Goal: Task Accomplishment & Management: Complete application form

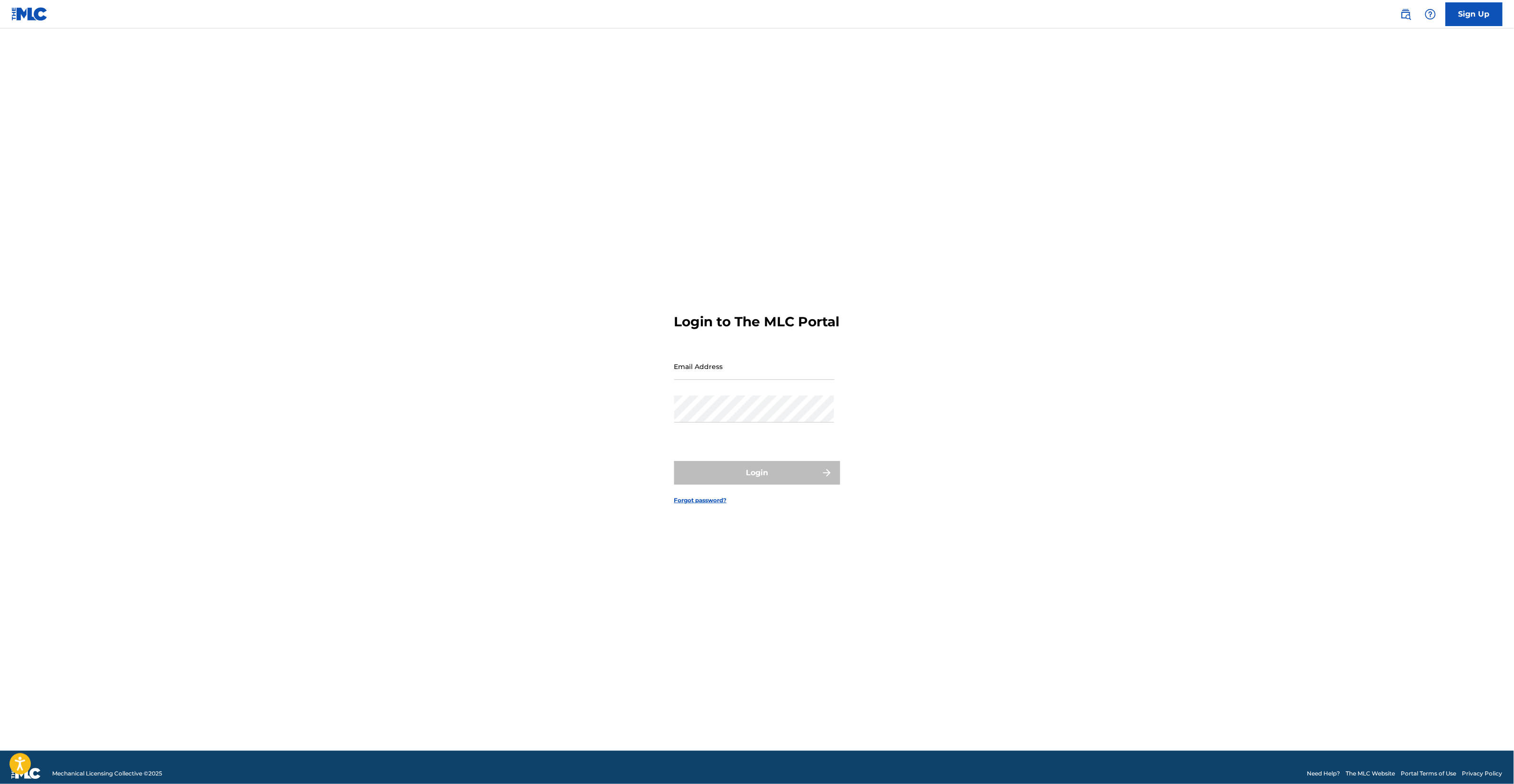
click at [830, 368] on input "Email Address" at bounding box center [754, 366] width 160 height 27
type input "[EMAIL_ADDRESS][DOMAIN_NAME]"
click at [715, 480] on button "Login" at bounding box center [757, 472] width 166 height 24
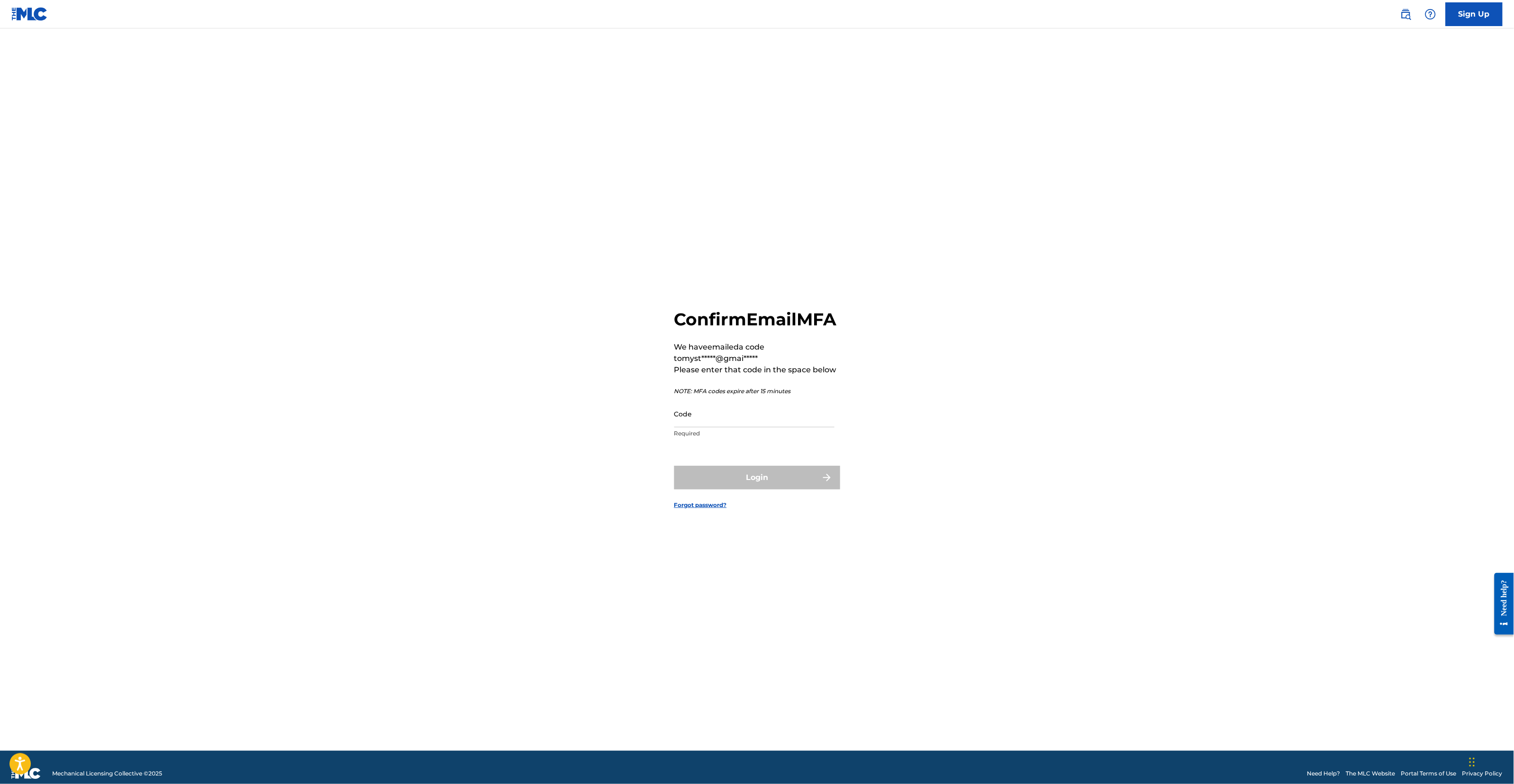
drag, startPoint x: 715, startPoint y: 480, endPoint x: 729, endPoint y: 443, distance: 39.6
click at [729, 438] on p "Required" at bounding box center [754, 434] width 160 height 8
click at [736, 427] on input "Code" at bounding box center [754, 414] width 160 height 27
paste input "978988"
type input "978988"
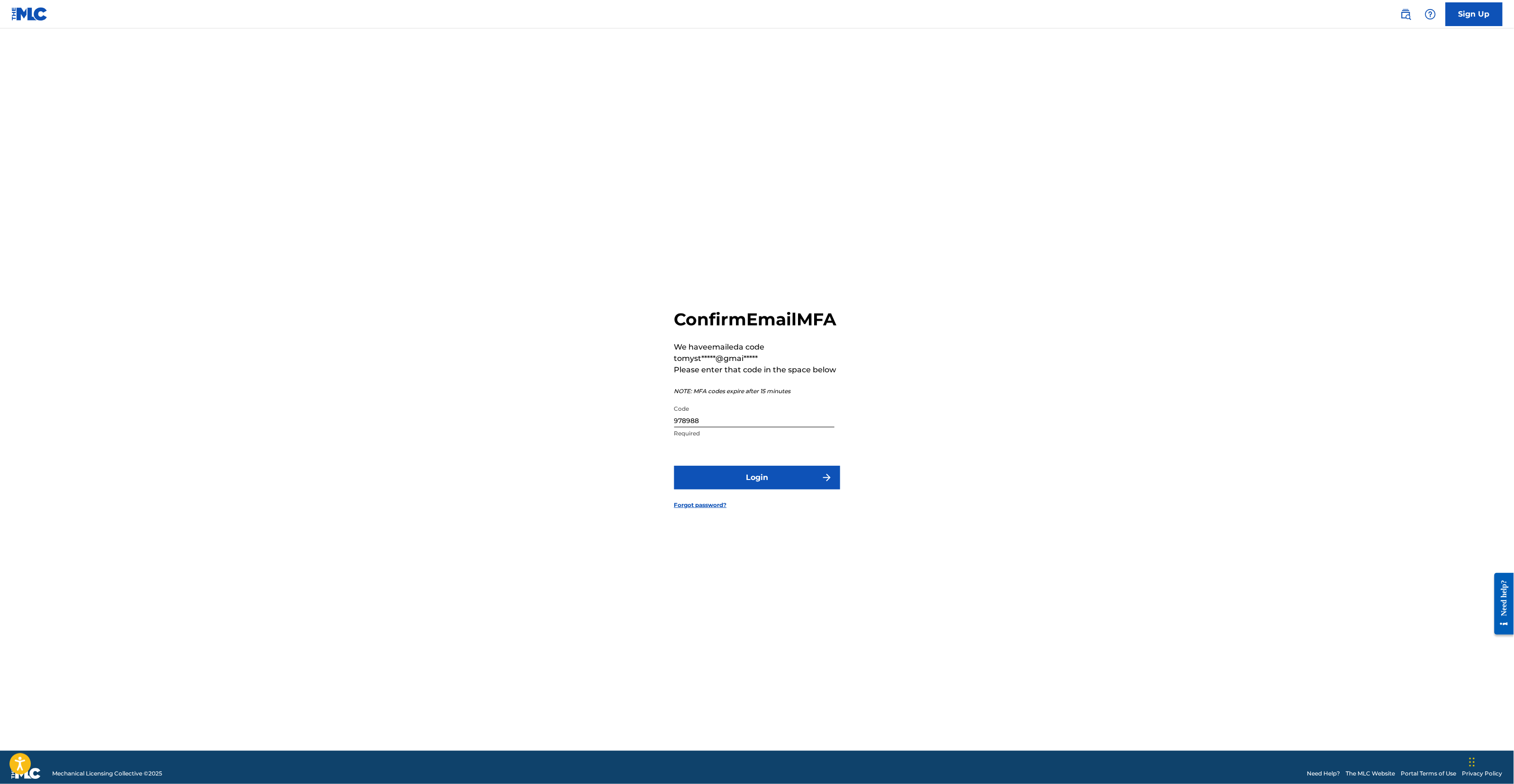
click at [764, 489] on button "Login" at bounding box center [757, 477] width 166 height 24
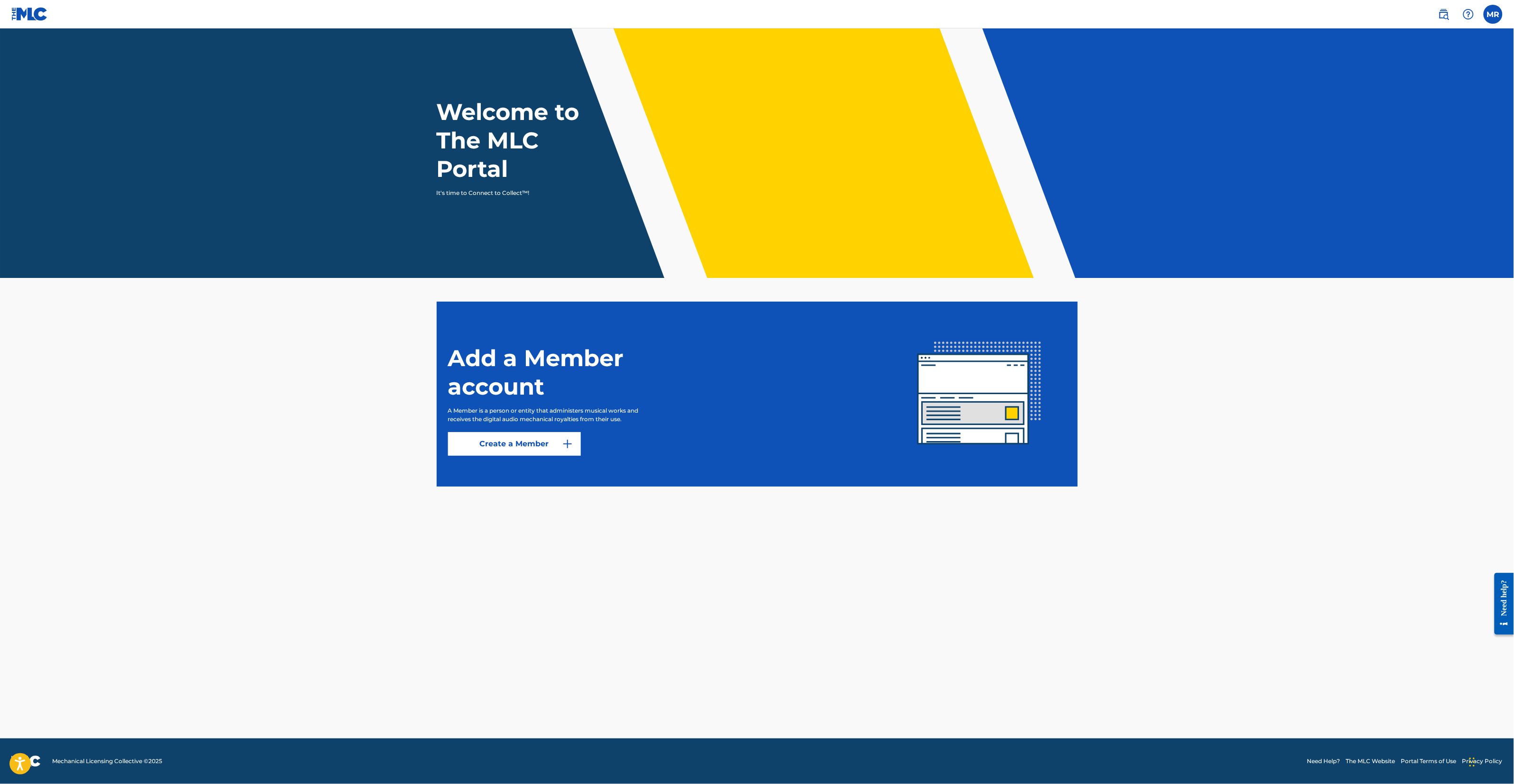
click at [569, 445] on img at bounding box center [568, 444] width 11 height 11
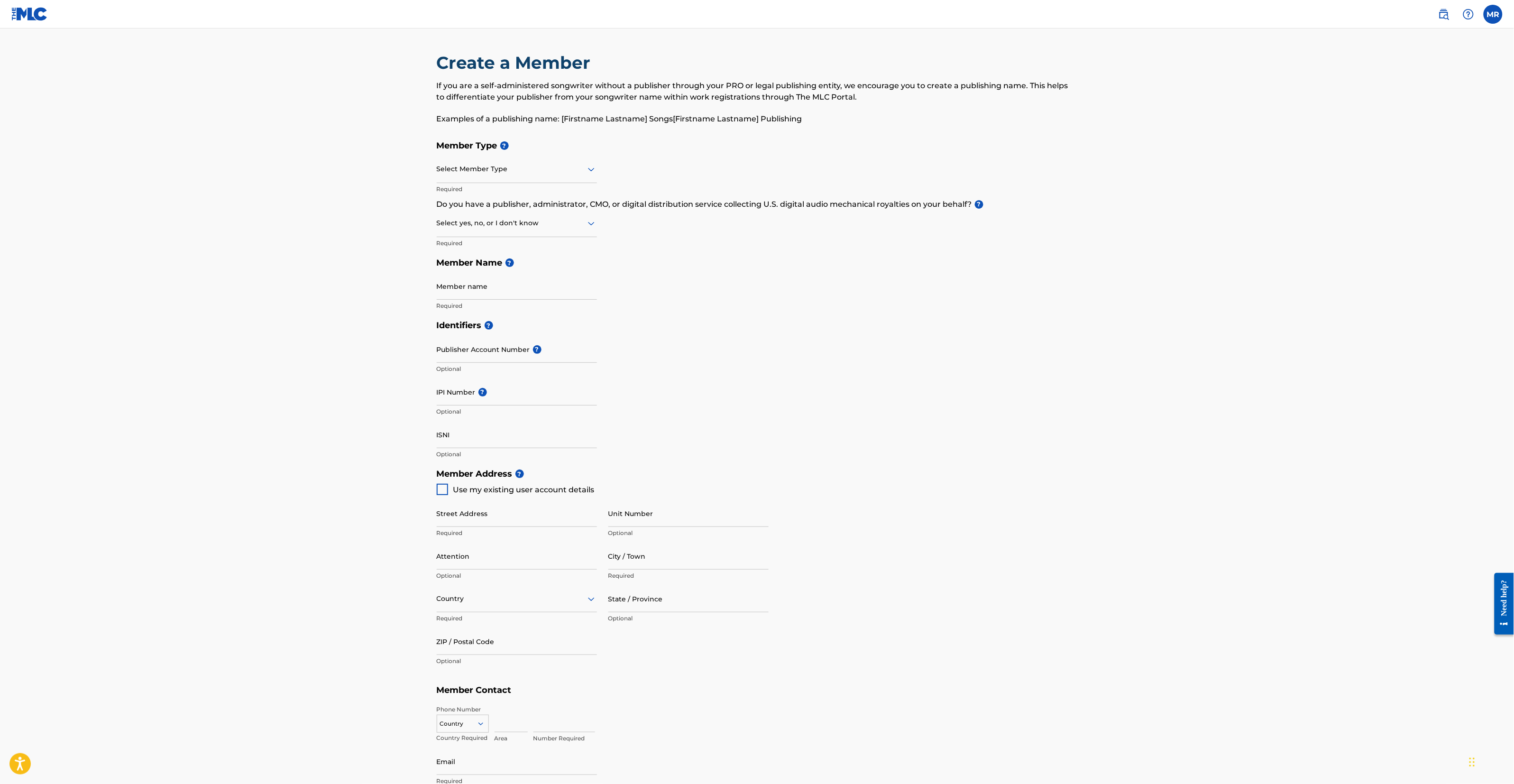
drag, startPoint x: 572, startPoint y: 466, endPoint x: 262, endPoint y: 278, distance: 362.6
click at [262, 278] on main "Create a Member If you are a self-administered songwriter without a publisher t…" at bounding box center [757, 454] width 1514 height 852
click at [593, 221] on icon at bounding box center [591, 223] width 11 height 11
click at [594, 181] on div "Select Member Type" at bounding box center [516, 169] width 160 height 27
click at [932, 439] on div "Identifiers ? Publisher Account Number ? Optional IPI Number ? Optional ISNI Op…" at bounding box center [757, 390] width 641 height 148
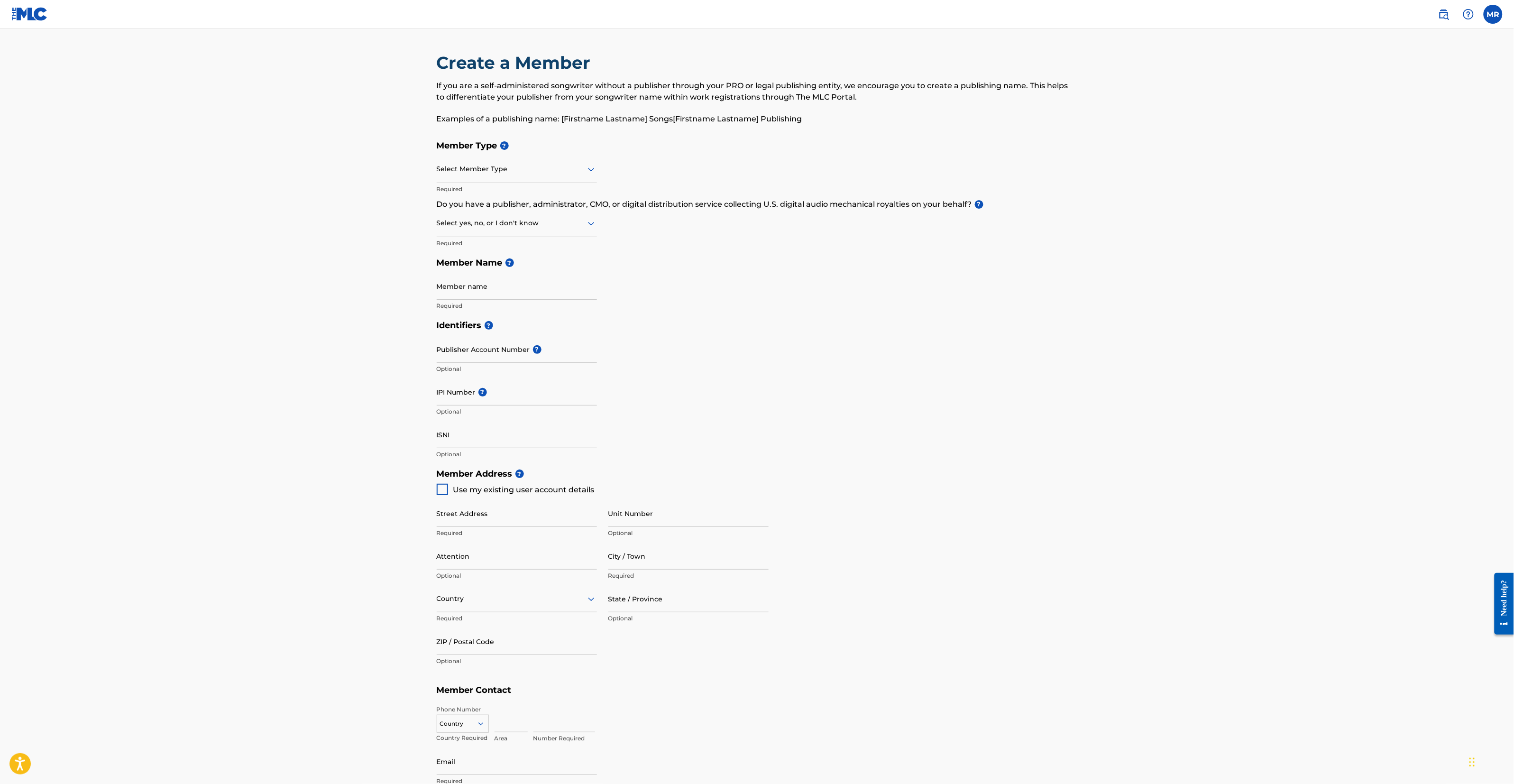
scroll to position [141, 0]
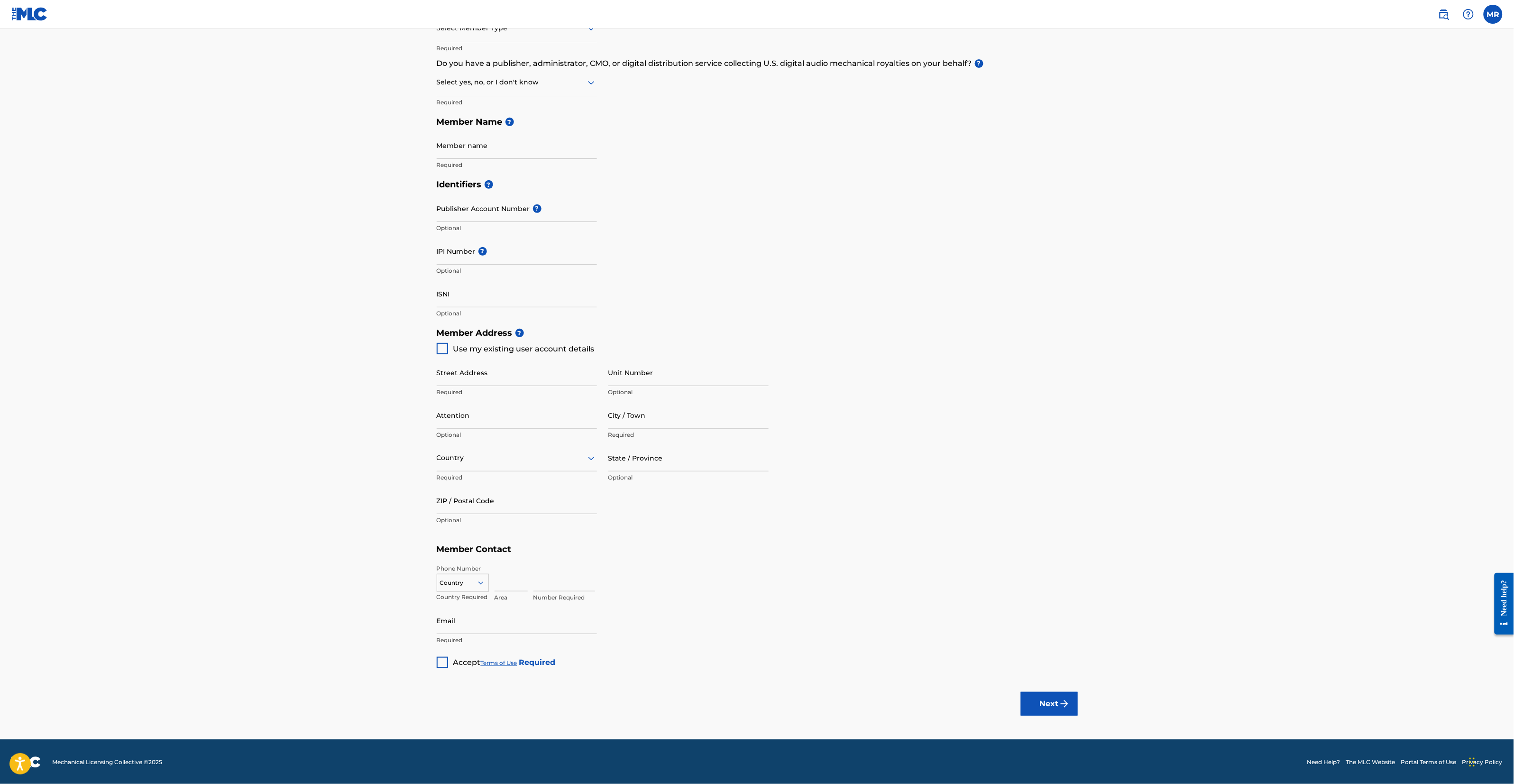
click at [480, 579] on icon at bounding box center [481, 583] width 8 height 8
click at [819, 557] on h5 "Member Contact" at bounding box center [757, 549] width 641 height 20
